Goal: Task Accomplishment & Management: Manage account settings

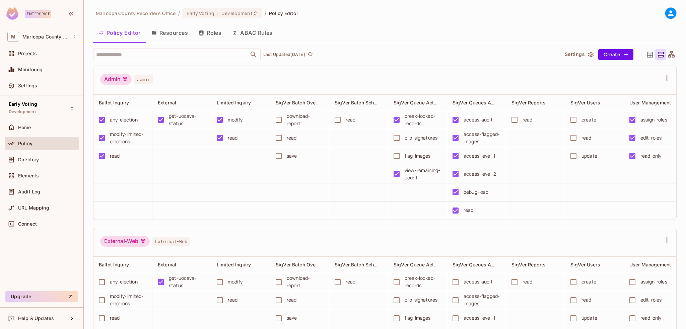
scroll to position [0, 193]
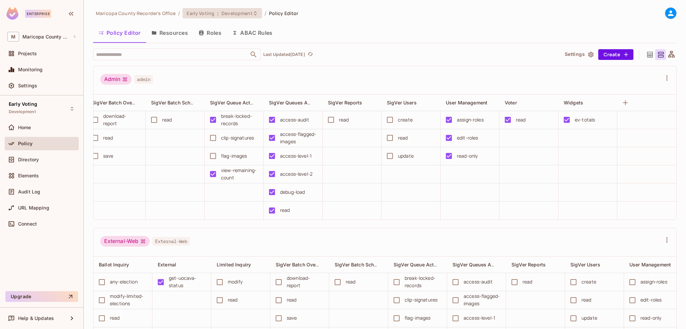
click at [233, 14] on span "Development" at bounding box center [236, 13] width 31 height 6
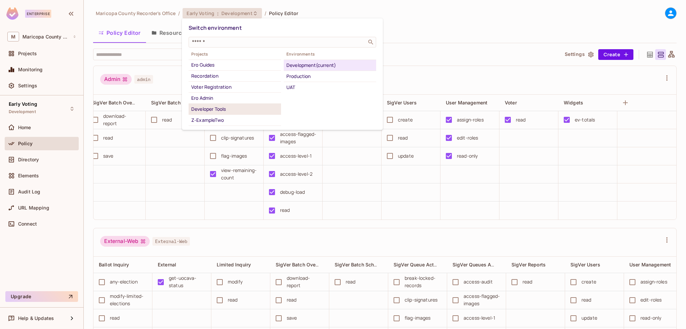
scroll to position [65, 0]
click at [215, 68] on div "Ero Admin" at bounding box center [234, 67] width 87 height 8
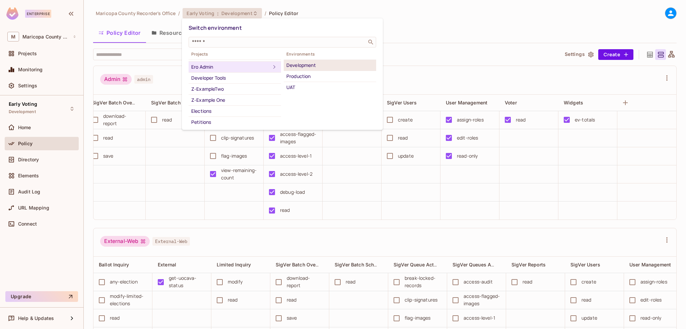
click at [314, 66] on div "Development" at bounding box center [329, 65] width 87 height 8
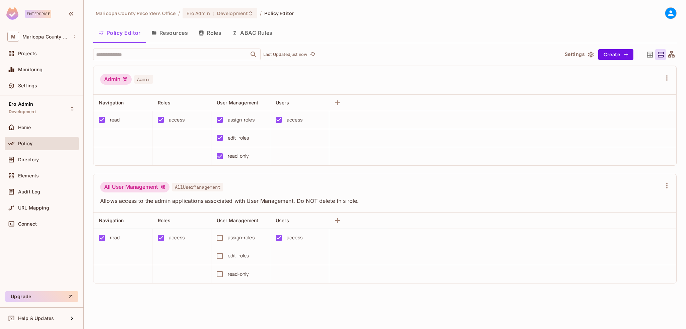
click at [673, 53] on icon at bounding box center [671, 55] width 8 height 8
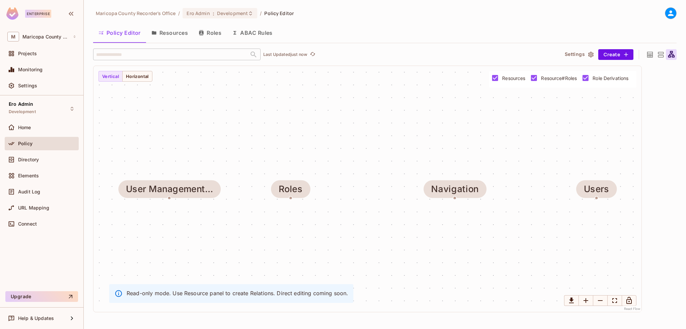
click at [660, 56] on icon at bounding box center [660, 55] width 8 height 8
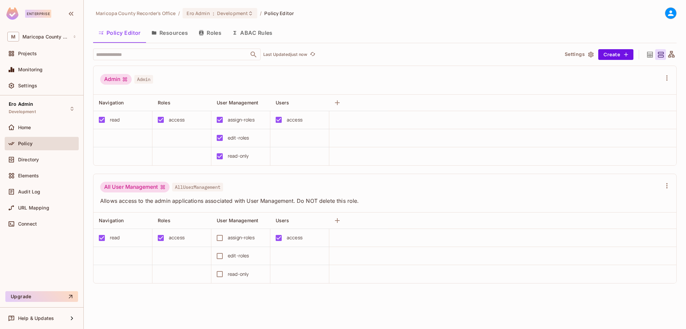
click at [648, 56] on icon at bounding box center [650, 55] width 6 height 6
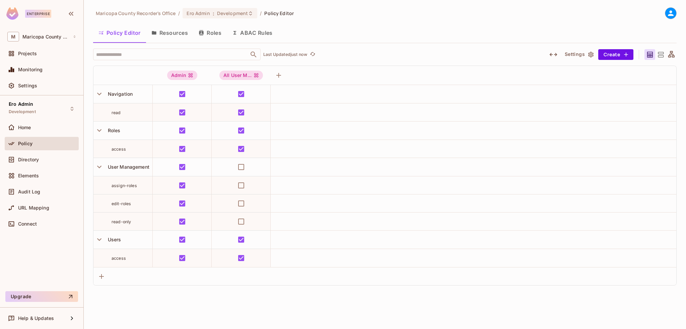
click at [660, 56] on icon at bounding box center [660, 55] width 8 height 8
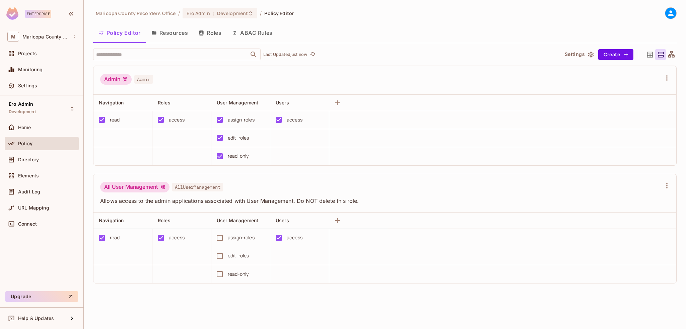
click at [211, 30] on button "Roles" at bounding box center [209, 32] width 33 height 17
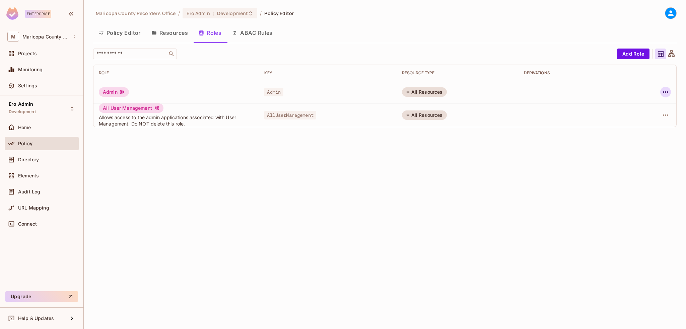
click at [664, 92] on icon "button" at bounding box center [665, 92] width 8 height 8
click at [500, 193] on div at bounding box center [343, 164] width 686 height 329
click at [29, 128] on span "Home" at bounding box center [24, 127] width 13 height 5
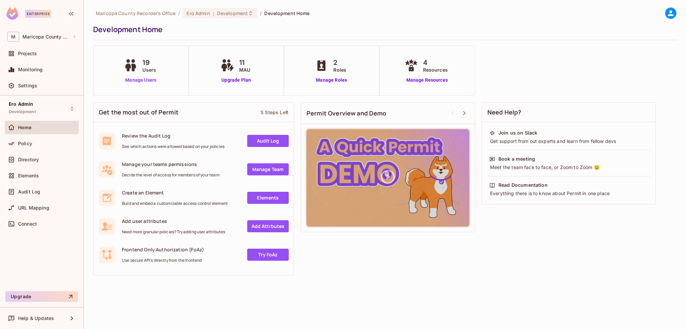
click at [152, 81] on link "Manage Users" at bounding box center [140, 80] width 37 height 7
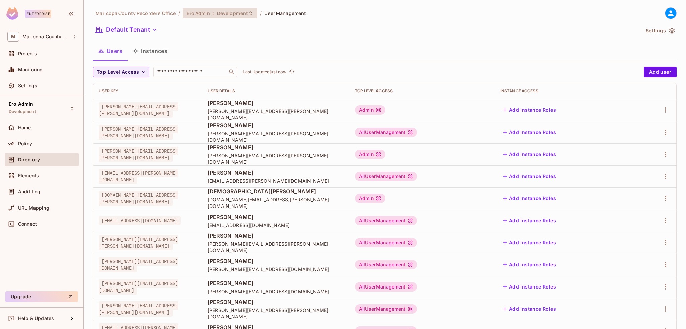
click at [236, 13] on span "Development" at bounding box center [232, 13] width 31 height 6
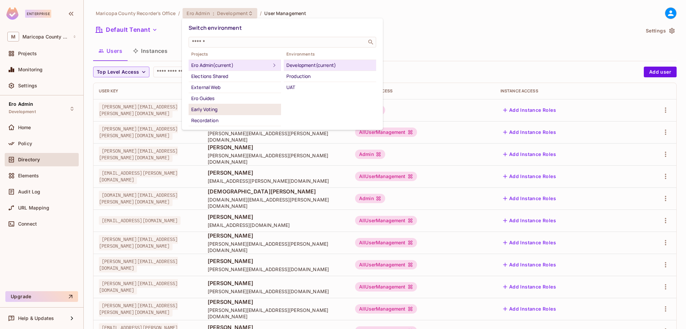
click at [215, 107] on div "Early Voting" at bounding box center [234, 109] width 87 height 8
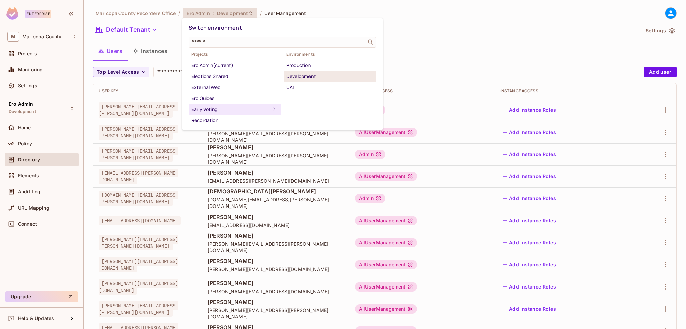
click at [299, 74] on div "Development" at bounding box center [329, 76] width 87 height 8
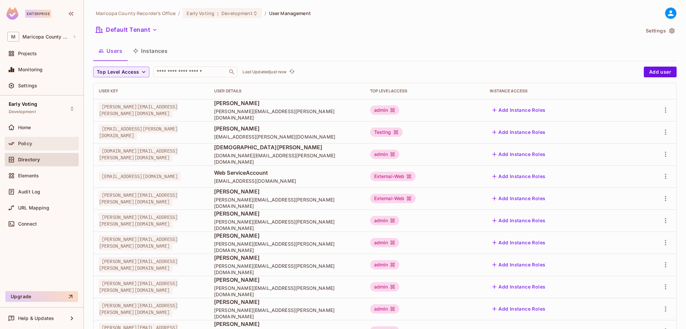
click at [31, 142] on span "Policy" at bounding box center [25, 143] width 14 height 5
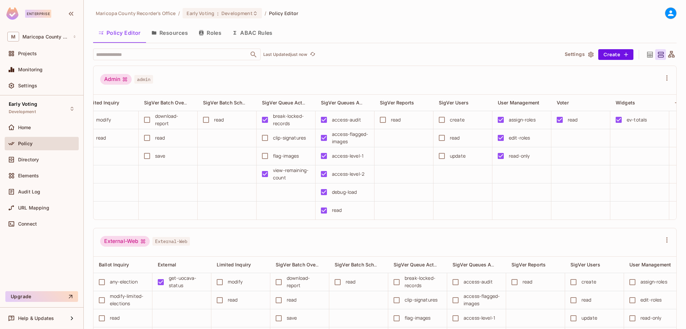
scroll to position [0, 193]
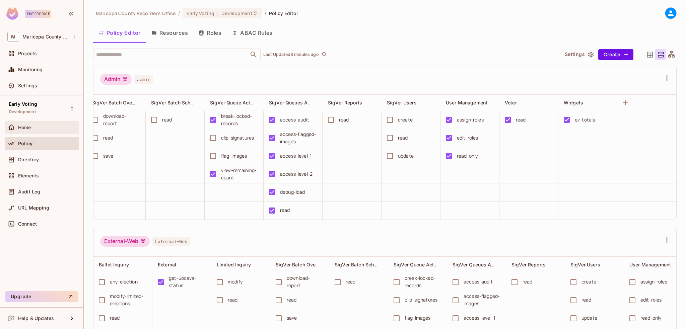
click at [34, 126] on div "Home" at bounding box center [47, 127] width 58 height 5
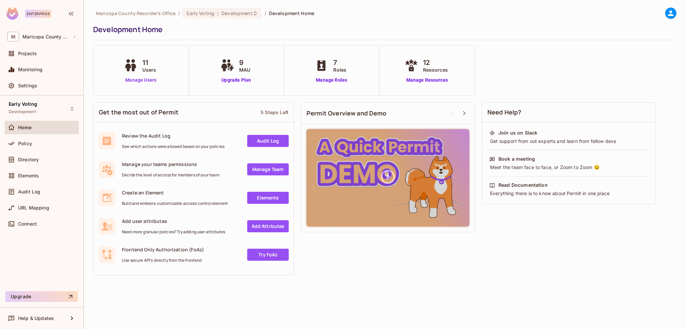
click at [151, 80] on link "Manage Users" at bounding box center [140, 80] width 37 height 7
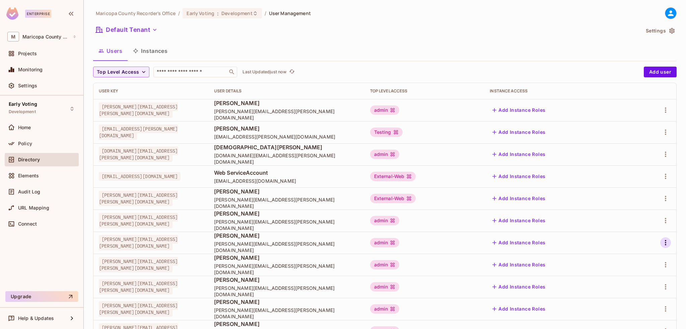
click at [661, 243] on icon "button" at bounding box center [665, 243] width 8 height 8
click at [632, 256] on li "Edit" at bounding box center [631, 258] width 59 height 15
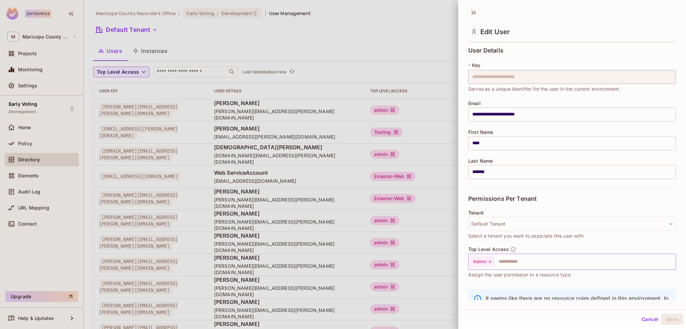
click at [489, 262] on icon at bounding box center [489, 261] width 3 height 3
click at [495, 259] on input "text" at bounding box center [565, 261] width 193 height 13
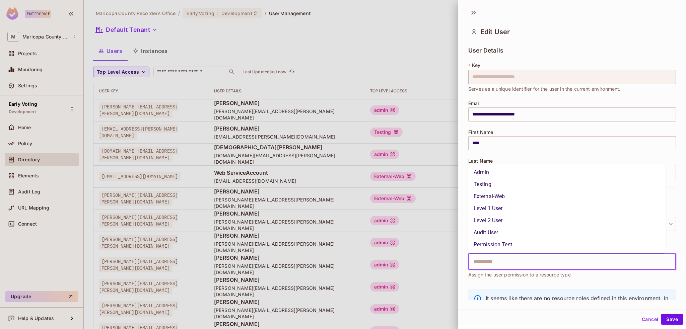
click at [499, 247] on li "Permission Test" at bounding box center [567, 245] width 198 height 12
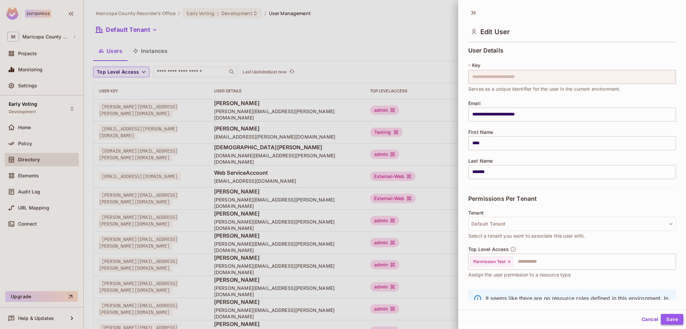
click at [668, 319] on button "Save" at bounding box center [672, 319] width 22 height 11
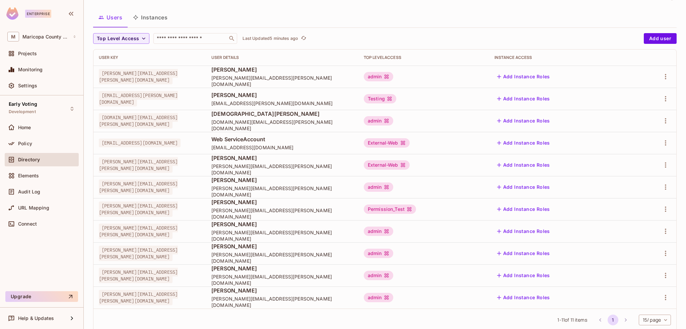
scroll to position [50, 0]
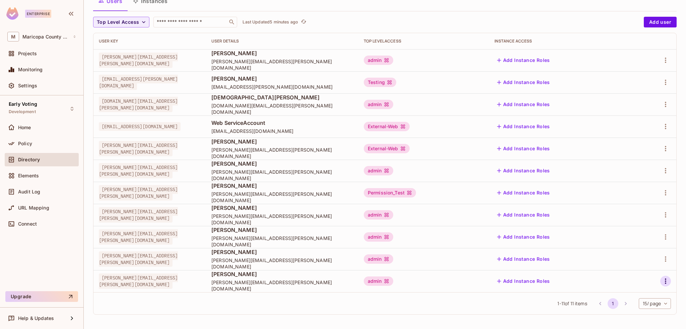
click at [661, 281] on icon "button" at bounding box center [665, 281] width 8 height 8
click at [625, 284] on div "Edit" at bounding box center [624, 284] width 9 height 7
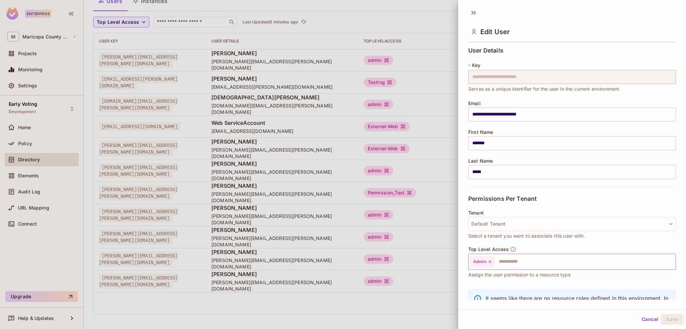
click at [489, 262] on icon at bounding box center [489, 261] width 5 height 5
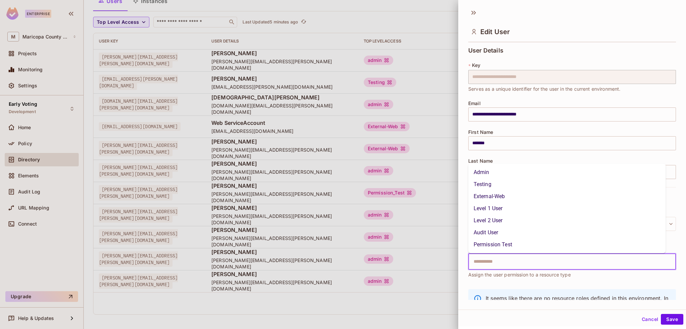
click at [491, 260] on input "text" at bounding box center [565, 261] width 193 height 13
click at [497, 244] on li "Permission Test" at bounding box center [567, 245] width 198 height 12
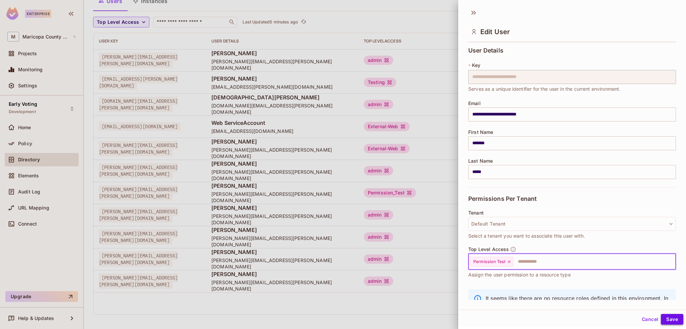
click at [666, 318] on button "Save" at bounding box center [672, 319] width 22 height 11
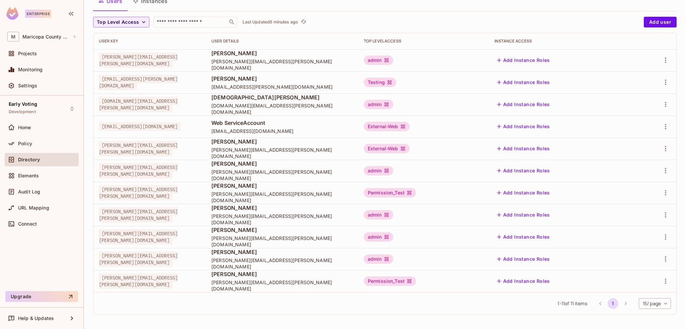
scroll to position [16, 0]
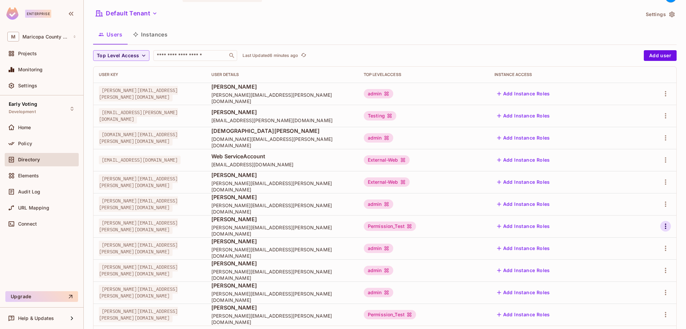
click at [662, 225] on icon "button" at bounding box center [665, 226] width 8 height 8
click at [630, 240] on span "Edit" at bounding box center [624, 241] width 13 height 11
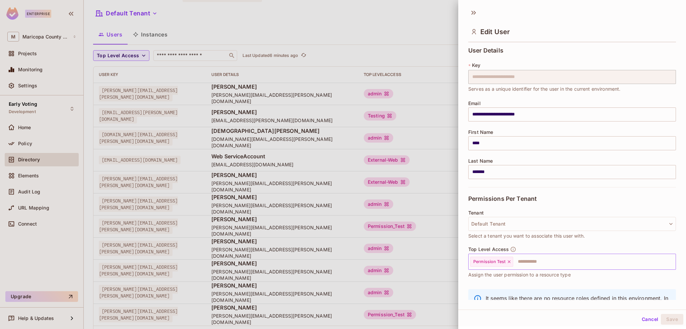
click at [507, 261] on icon at bounding box center [509, 261] width 5 height 5
click at [501, 262] on input "text" at bounding box center [565, 261] width 193 height 13
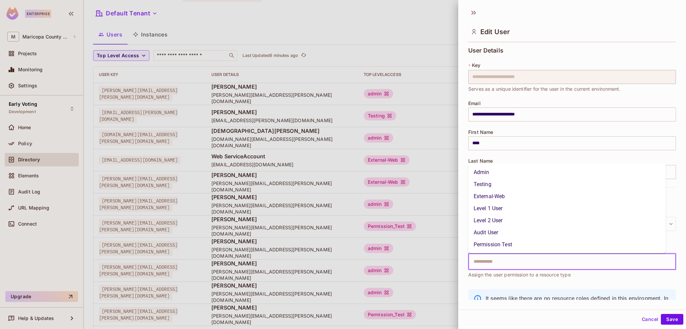
click at [489, 175] on li "Admin" at bounding box center [567, 172] width 198 height 12
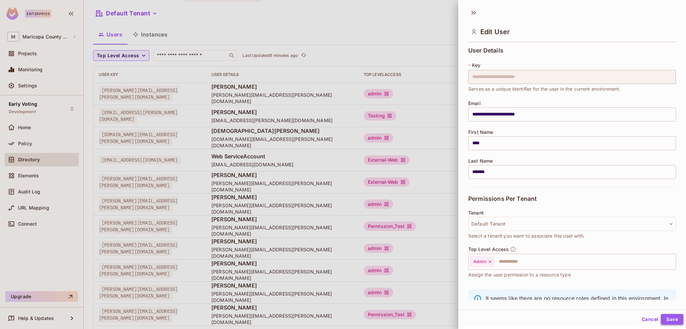
click at [669, 317] on button "Save" at bounding box center [672, 319] width 22 height 11
